Goal: Information Seeking & Learning: Learn about a topic

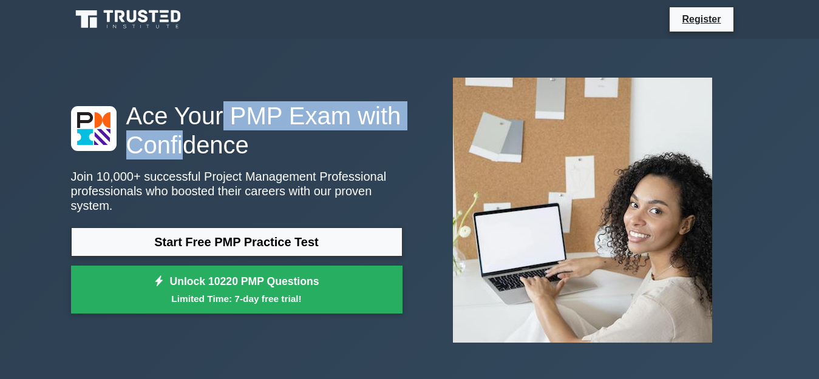
drag, startPoint x: 0, startPoint y: 0, endPoint x: 215, endPoint y: 129, distance: 251.2
click at [215, 129] on h1 "Ace Your PMP Exam with Confidence" at bounding box center [236, 130] width 331 height 58
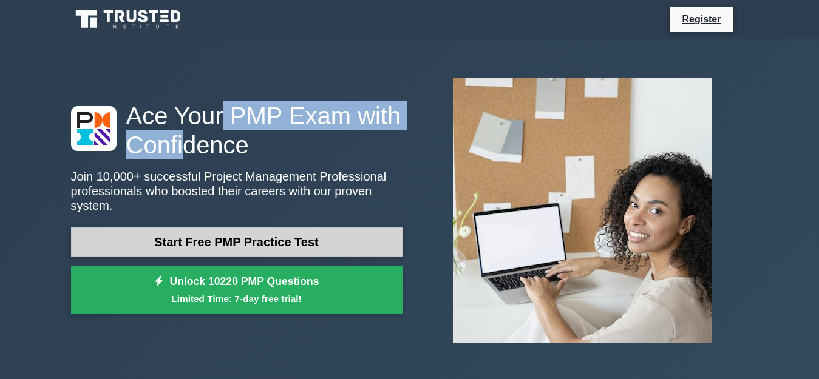
click at [235, 230] on link "Start Free PMP Practice Test" at bounding box center [236, 242] width 331 height 29
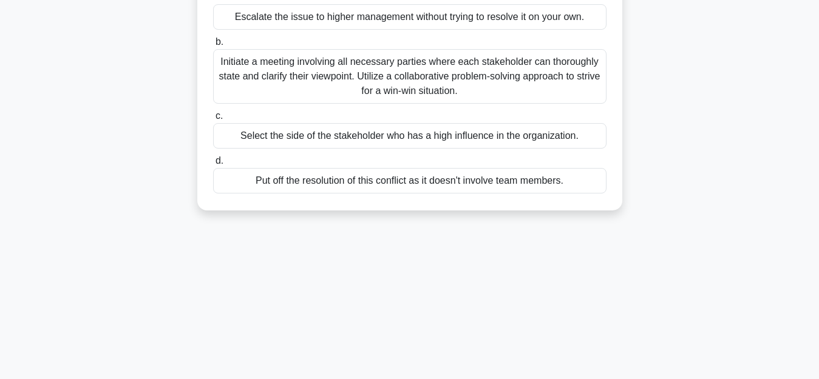
scroll to position [189, 0]
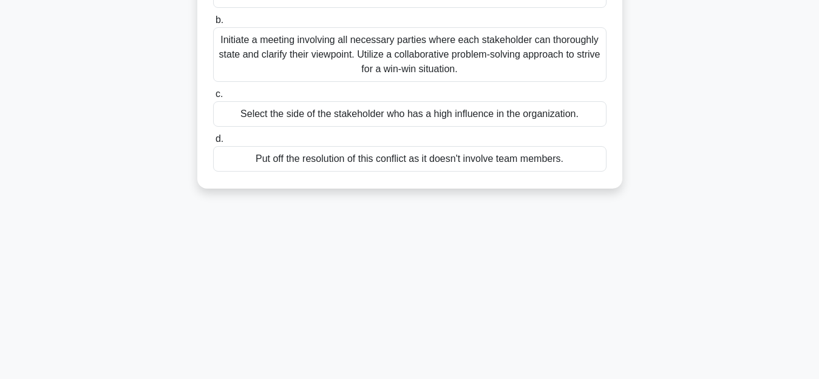
drag, startPoint x: 803, startPoint y: 176, endPoint x: 820, endPoint y: 152, distance: 28.8
click at [818, 152] on html "Register 9:51 Stop PMP" at bounding box center [409, 138] width 819 height 655
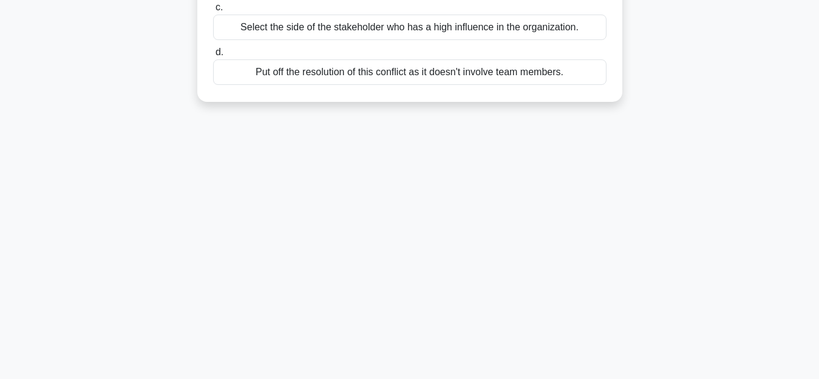
scroll to position [0, 0]
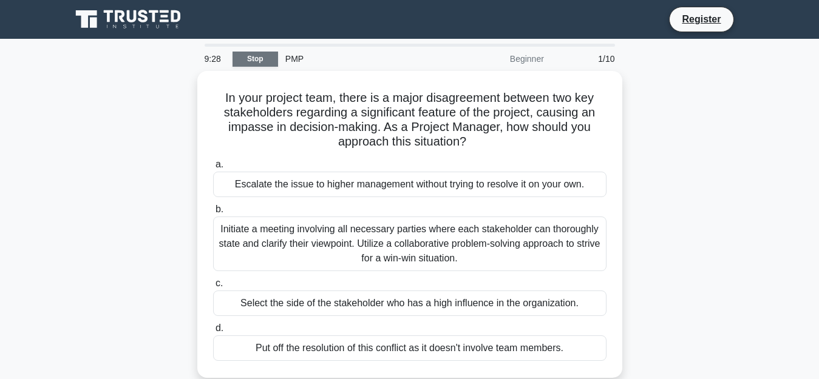
click at [253, 58] on link "Stop" at bounding box center [255, 59] width 46 height 15
